Goal: Transaction & Acquisition: Download file/media

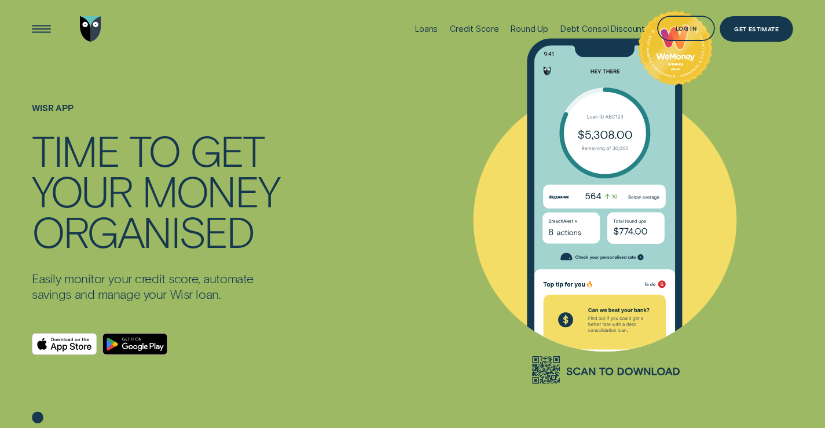
click at [623, 222] on icon at bounding box center [630, 227] width 34 height 16
click at [70, 344] on icon "Download on the App Store" at bounding box center [64, 343] width 65 height 21
click at [193, 212] on div "ORGANISED" at bounding box center [143, 231] width 222 height 41
click at [38, 420] on icon at bounding box center [37, 418] width 11 height 12
click at [38, 416] on icon at bounding box center [37, 418] width 11 height 12
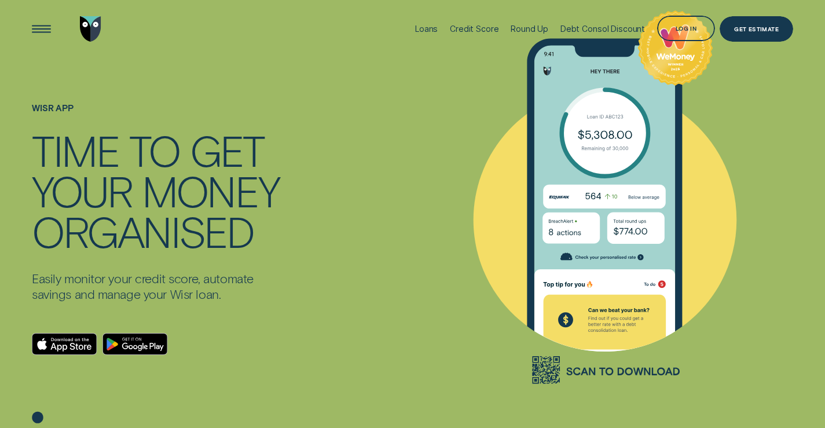
click at [34, 417] on icon at bounding box center [38, 400] width 68 height 68
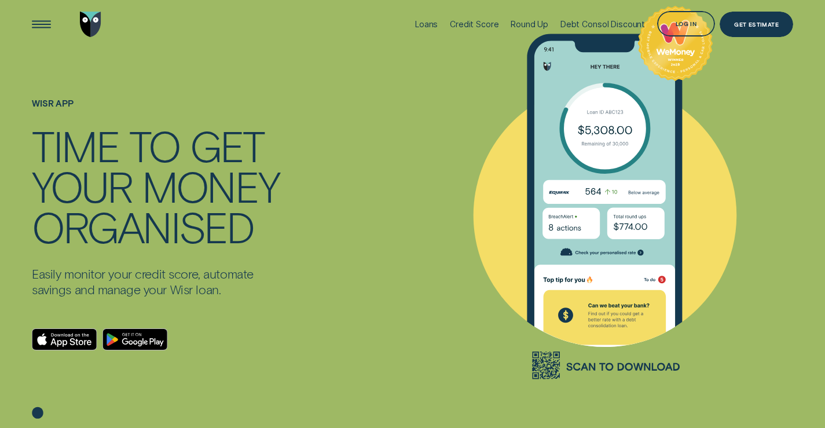
click at [36, 409] on icon at bounding box center [37, 413] width 11 height 12
click at [41, 411] on icon at bounding box center [37, 413] width 11 height 12
click at [41, 411] on icon at bounding box center [37, 412] width 11 height 12
drag, startPoint x: 41, startPoint y: 411, endPoint x: 30, endPoint y: 409, distance: 11.4
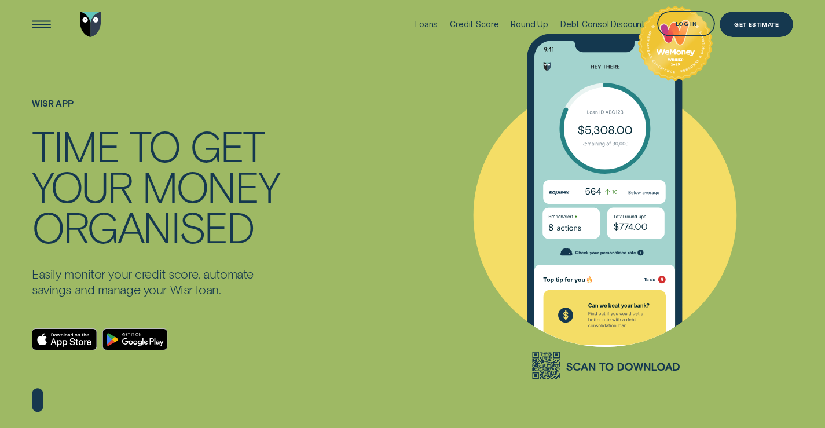
click at [38, 411] on icon at bounding box center [38, 396] width 68 height 68
click at [35, 401] on icon at bounding box center [38, 396] width 68 height 68
click at [39, 393] on icon at bounding box center [38, 396] width 68 height 68
